Goal: Task Accomplishment & Management: Manage account settings

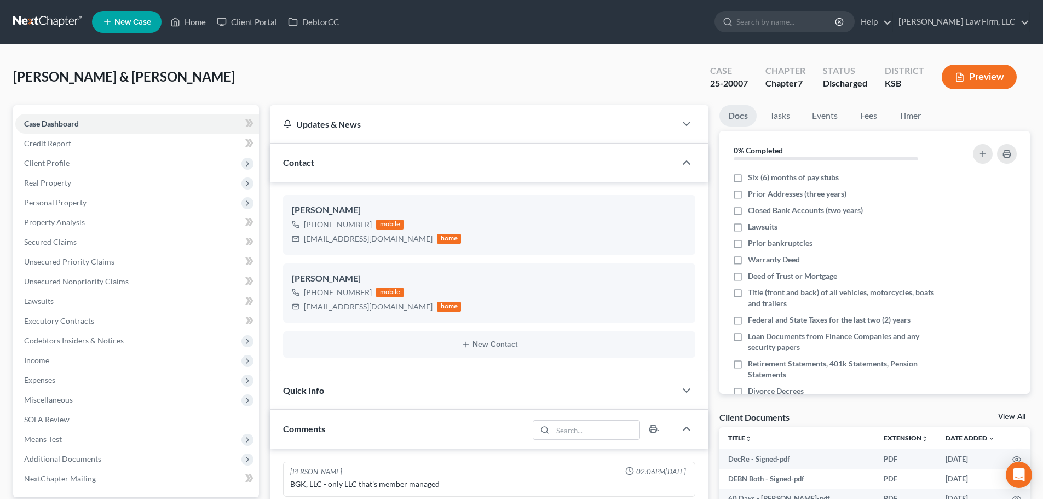
select select "0"
click at [194, 19] on link "Home" at bounding box center [188, 22] width 47 height 20
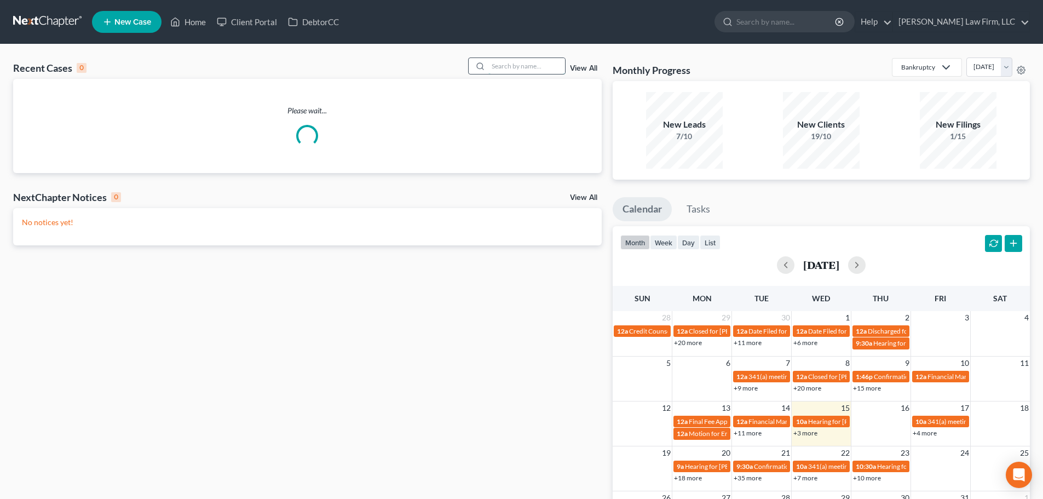
click at [515, 66] on input "search" at bounding box center [526, 66] width 77 height 16
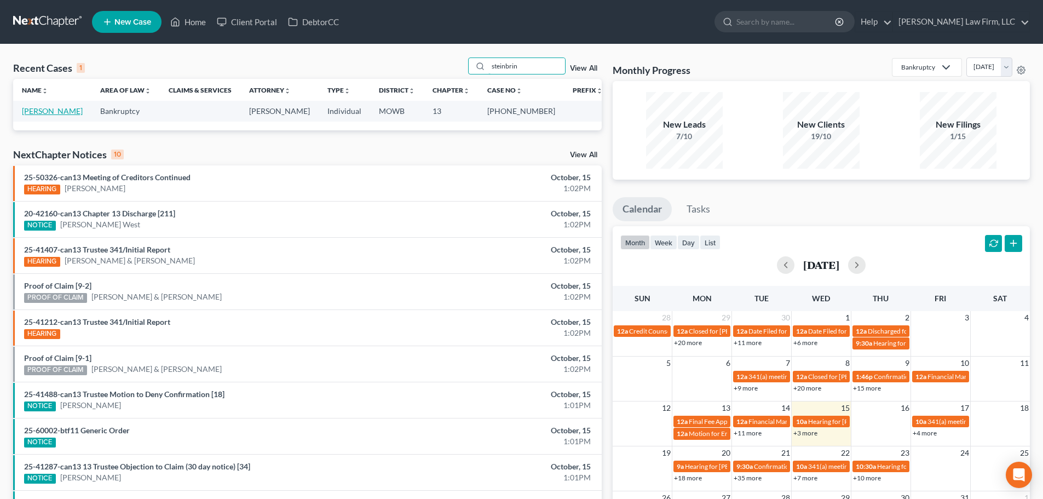
type input "steinbrin"
click at [58, 108] on link "[PERSON_NAME]" at bounding box center [52, 110] width 61 height 9
select select "6"
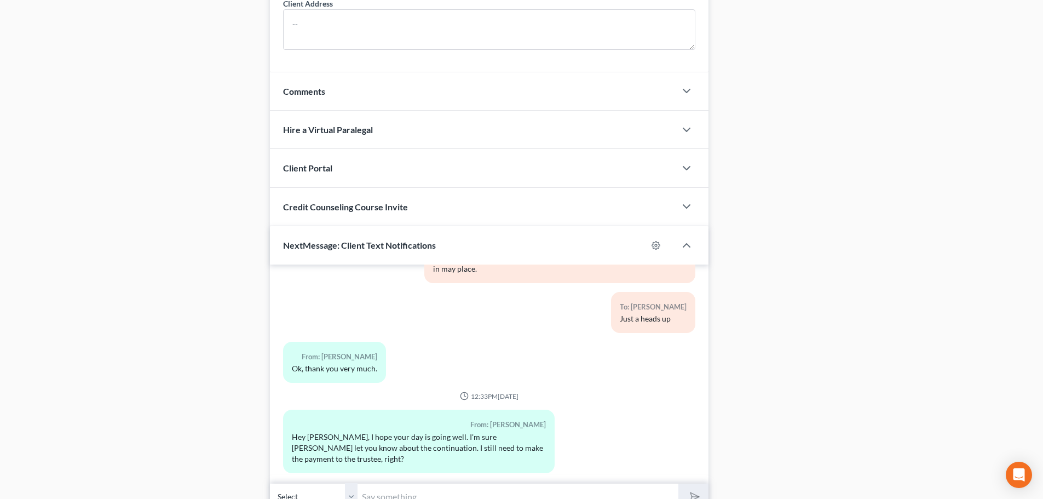
scroll to position [951, 0]
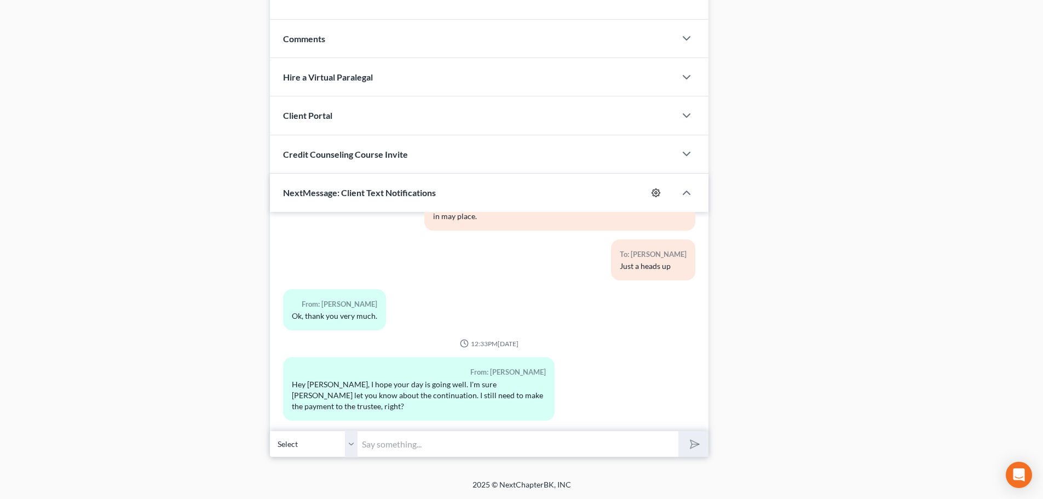
click at [655, 188] on icon "button" at bounding box center [655, 192] width 9 height 9
select select "3"
select select
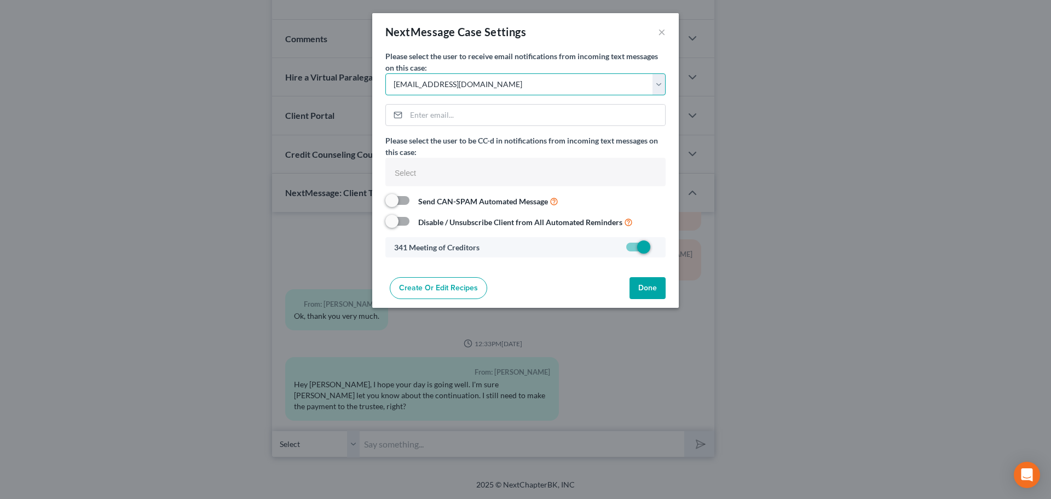
click at [657, 78] on select "Select [EMAIL_ADDRESS][DOMAIN_NAME] [EMAIL_ADDRESS][DOMAIN_NAME] [EMAIL_ADDRESS…" at bounding box center [525, 84] width 280 height 22
select select "4"
click at [385, 73] on select "Select [EMAIL_ADDRESS][DOMAIN_NAME] [EMAIL_ADDRESS][DOMAIN_NAME] [EMAIL_ADDRESS…" at bounding box center [525, 84] width 280 height 22
click at [645, 282] on button "Done" at bounding box center [647, 288] width 36 height 22
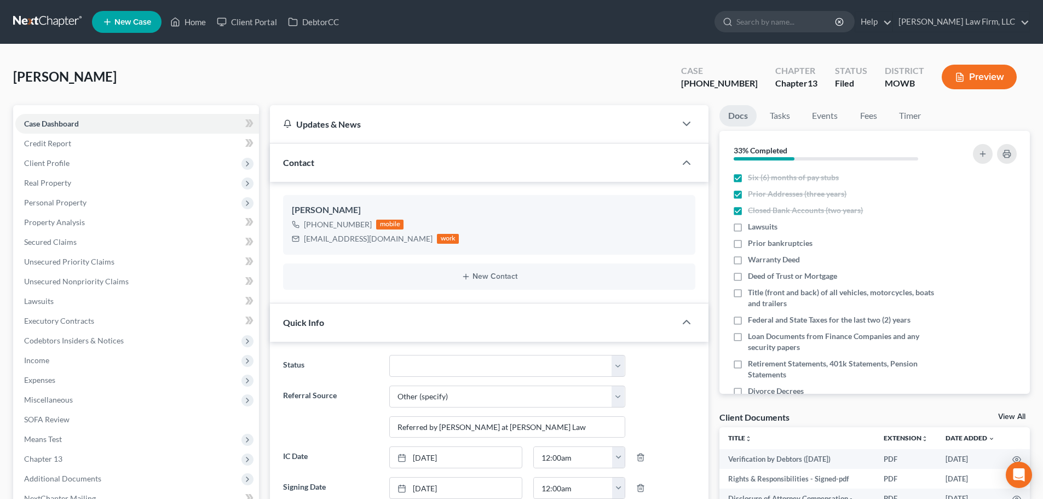
scroll to position [629, 0]
